Goal: Task Accomplishment & Management: Use online tool/utility

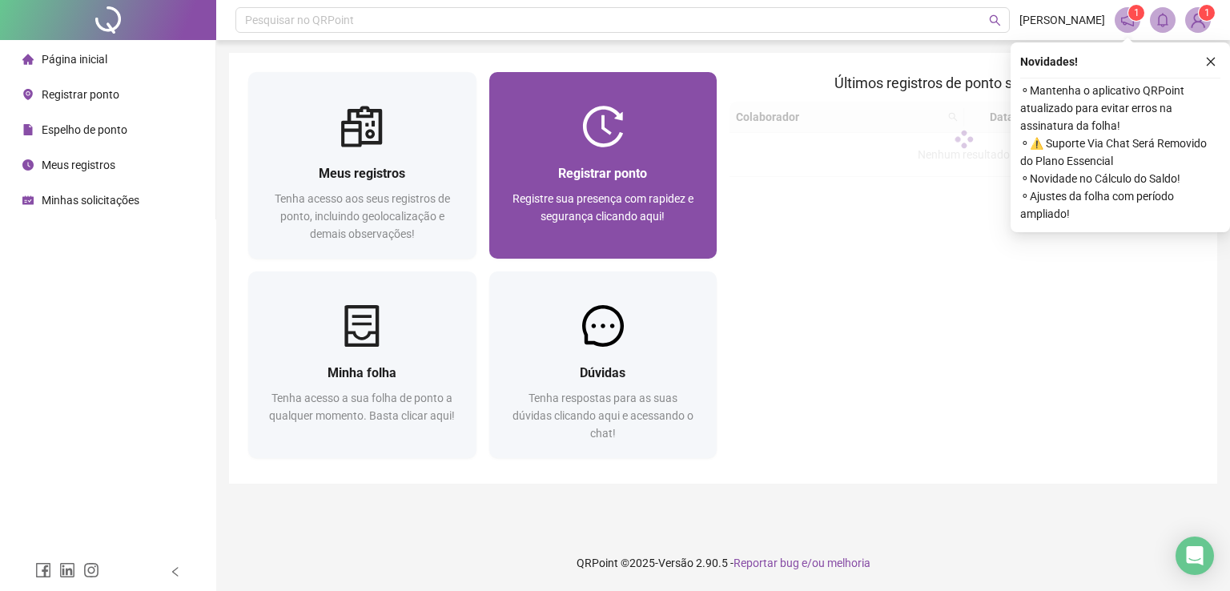
click at [624, 177] on span "Registrar ponto" at bounding box center [602, 173] width 89 height 15
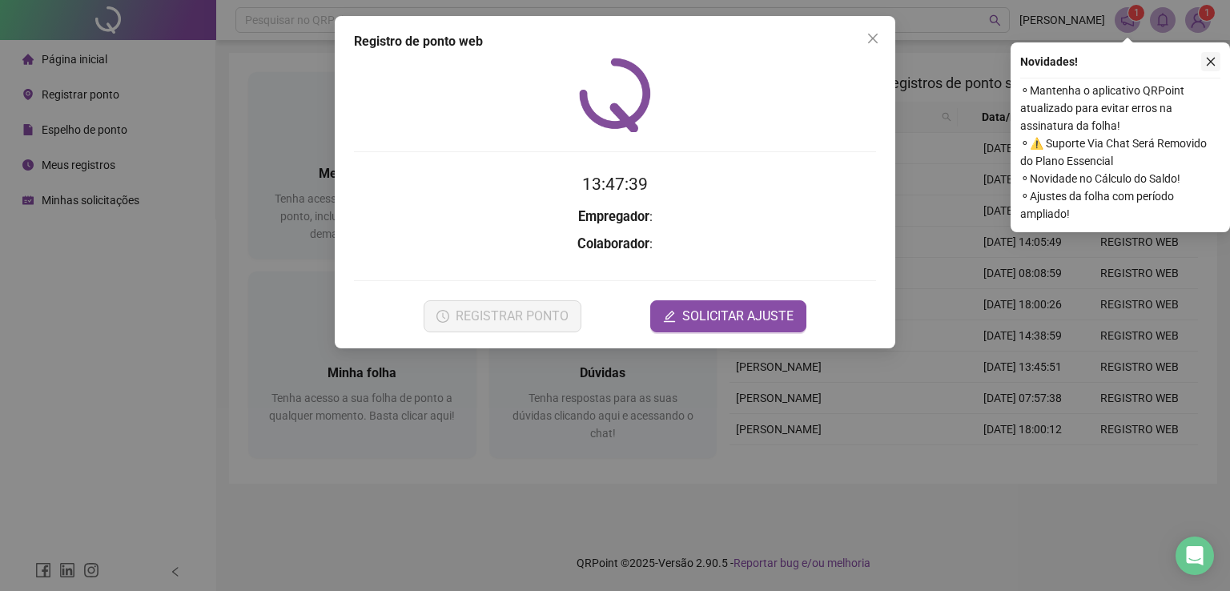
click at [1212, 54] on button "button" at bounding box center [1210, 61] width 19 height 19
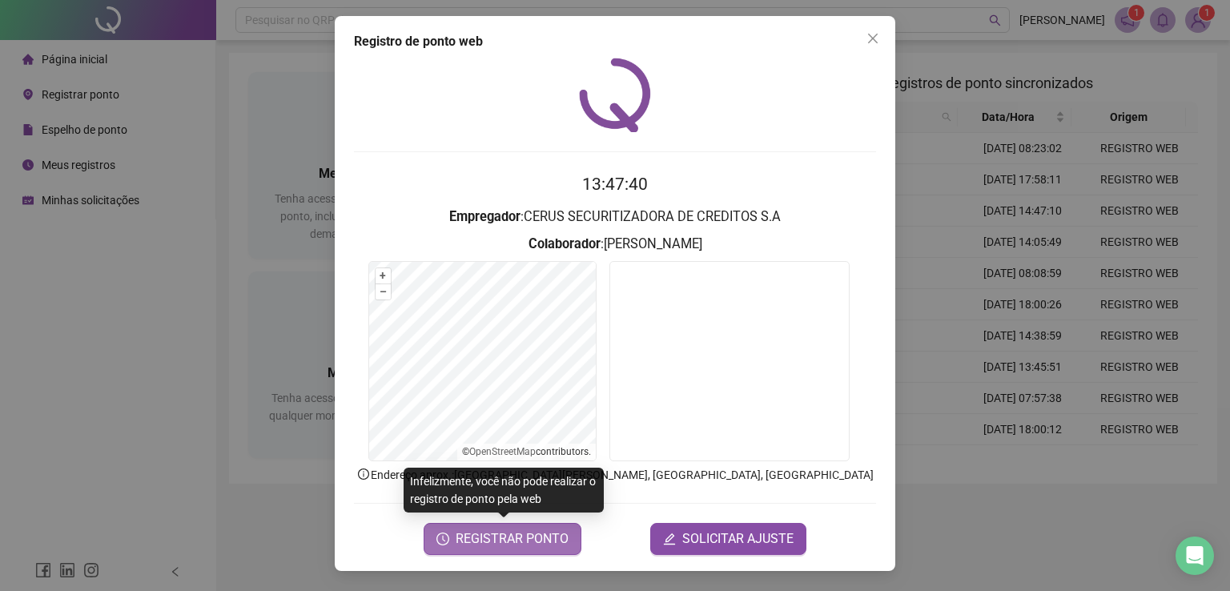
click at [488, 545] on span "REGISTRAR PONTO" at bounding box center [511, 538] width 113 height 19
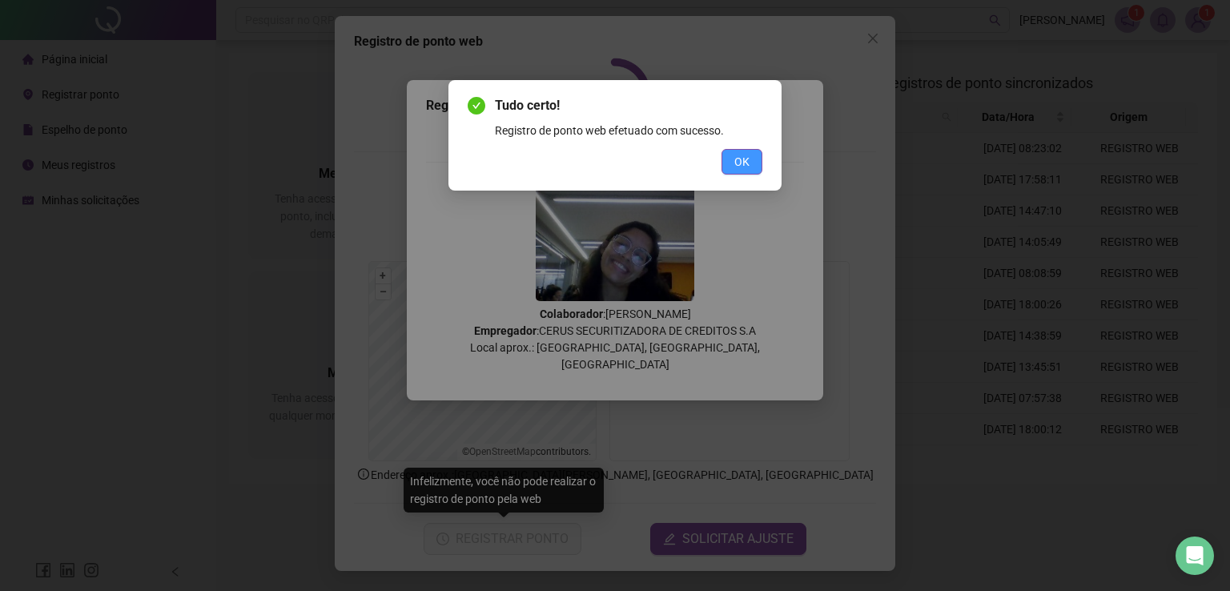
click at [732, 164] on button "OK" at bounding box center [741, 162] width 41 height 26
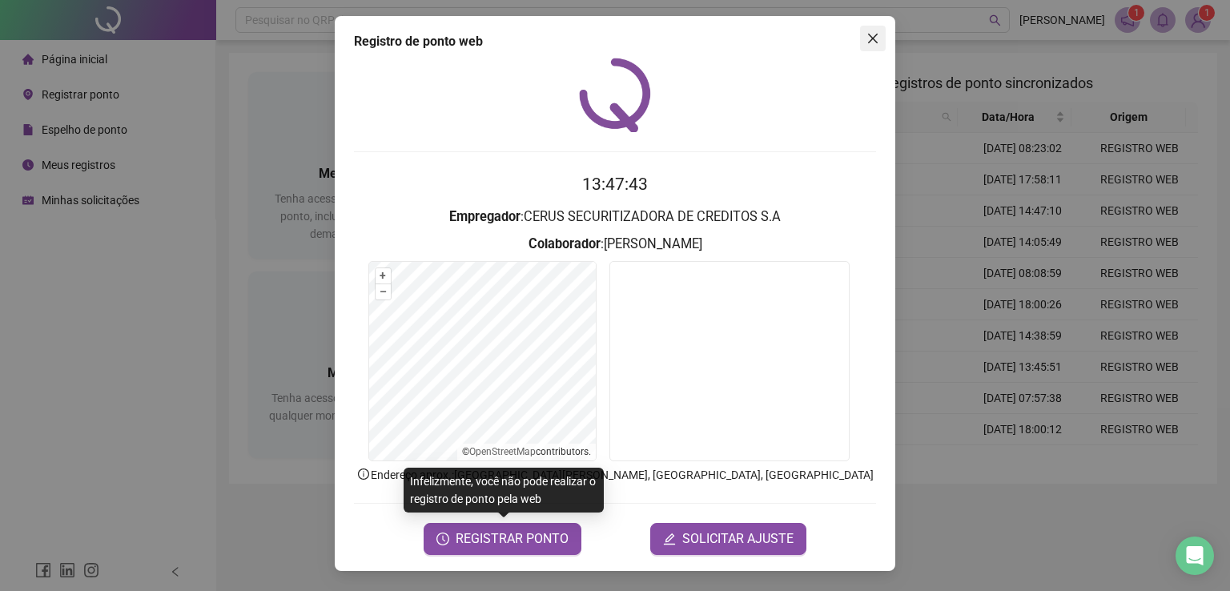
click at [873, 41] on icon "close" at bounding box center [872, 38] width 13 height 13
